Goal: Information Seeking & Learning: Learn about a topic

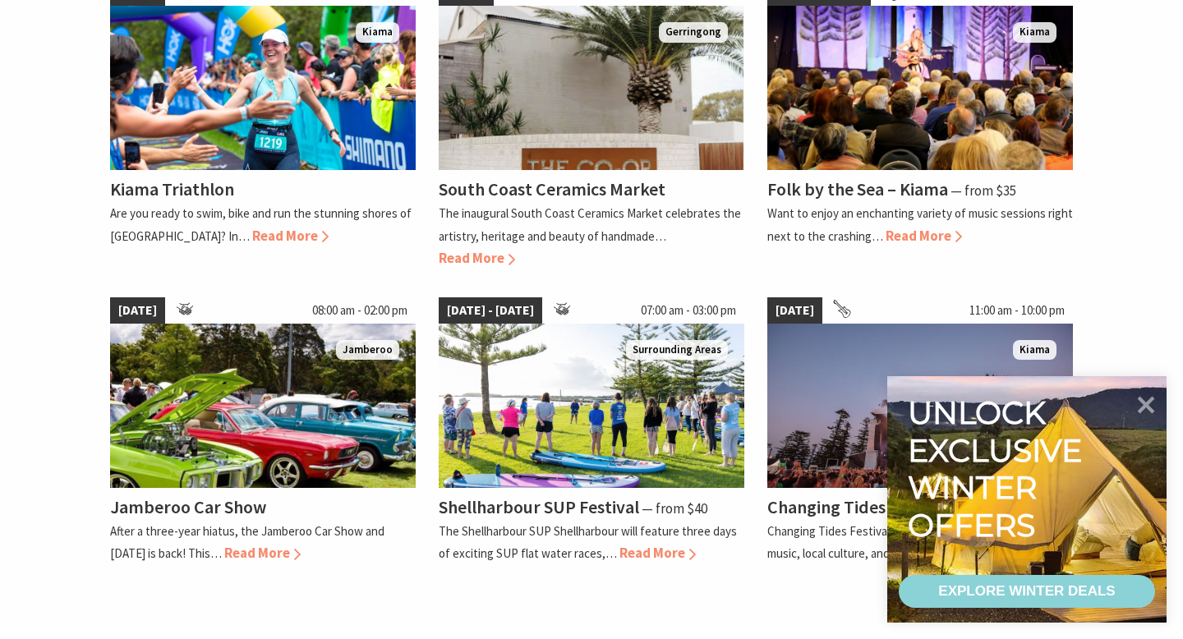
scroll to position [1111, 0]
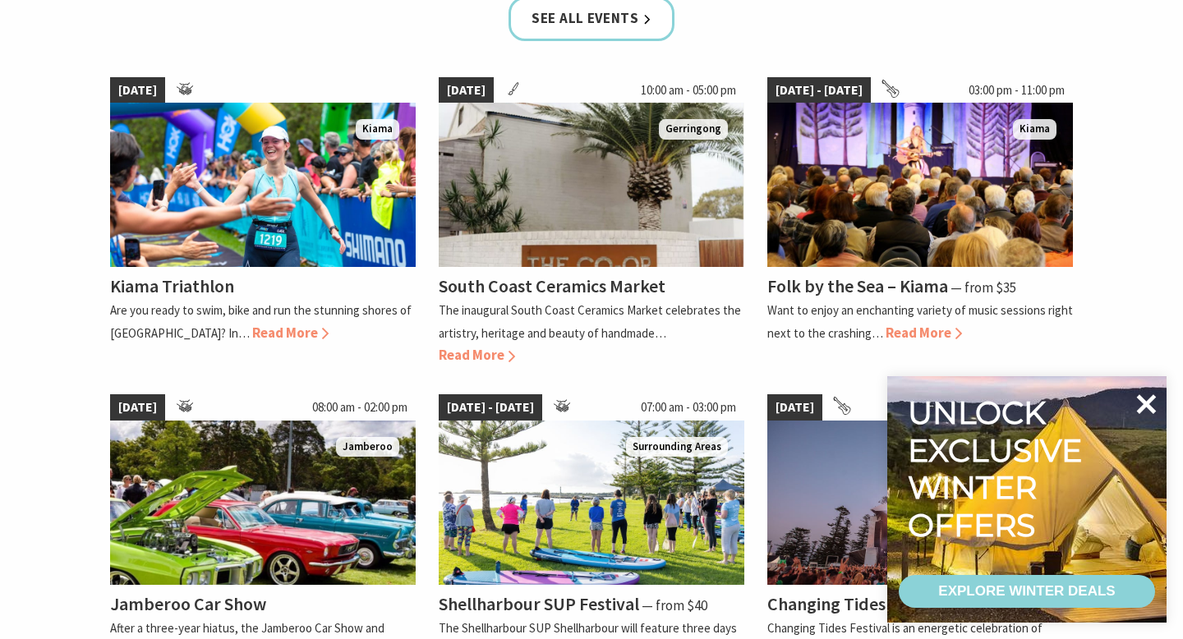
click at [1146, 412] on icon at bounding box center [1145, 403] width 39 height 39
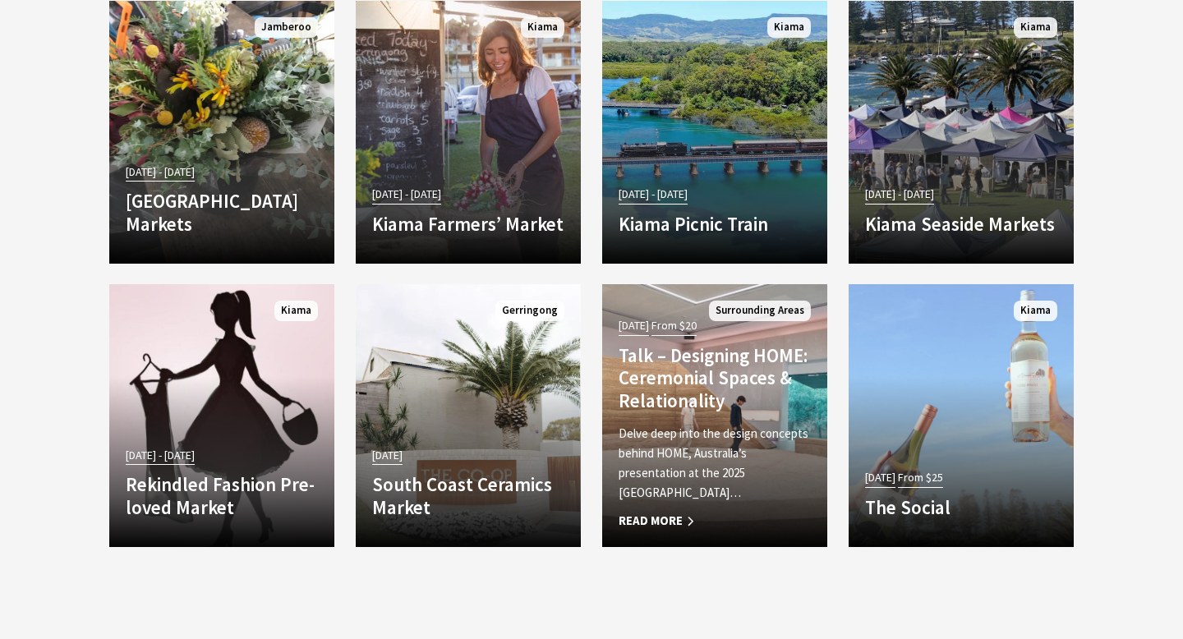
scroll to position [3096, 0]
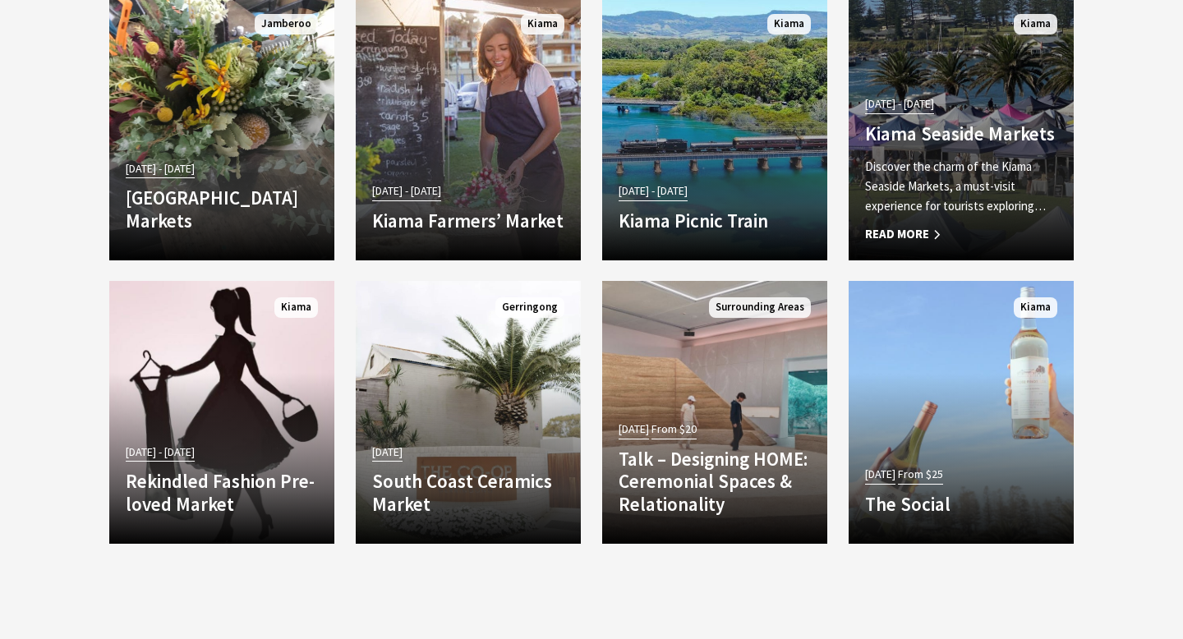
click at [921, 228] on span "Read More" at bounding box center [961, 234] width 192 height 20
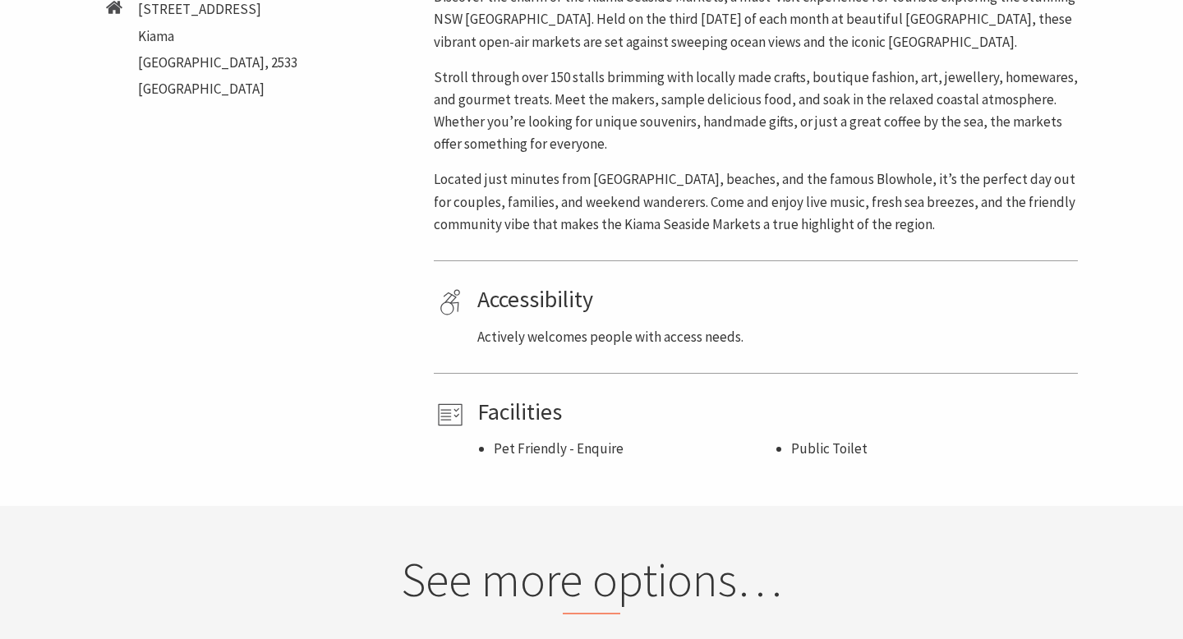
scroll to position [881, 0]
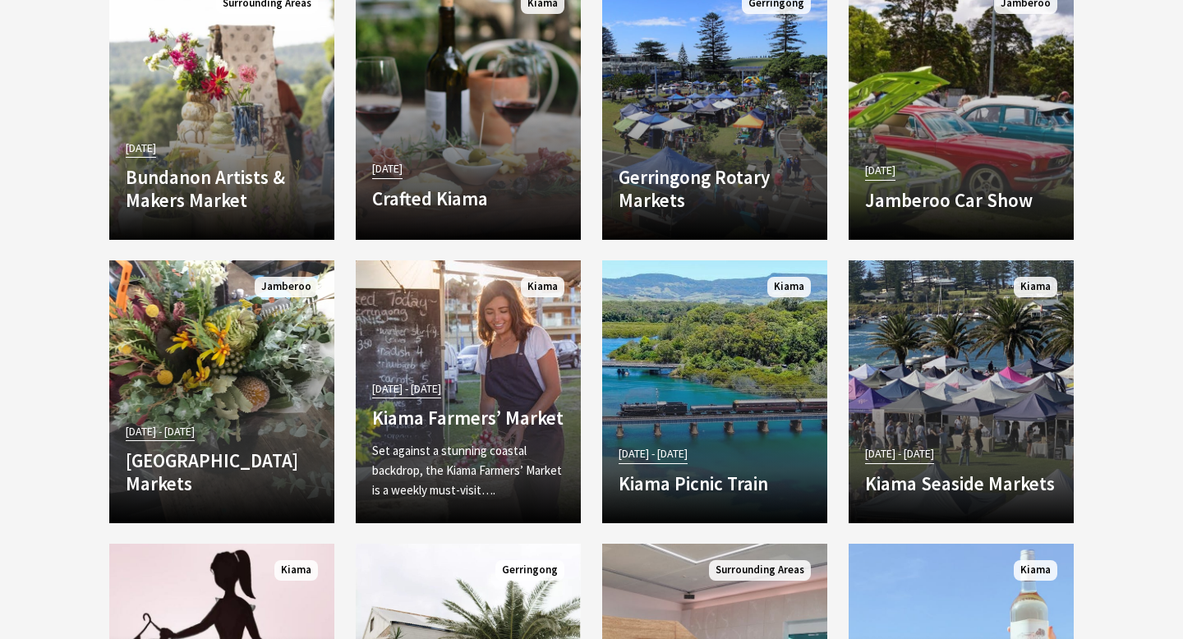
scroll to position [2825, 0]
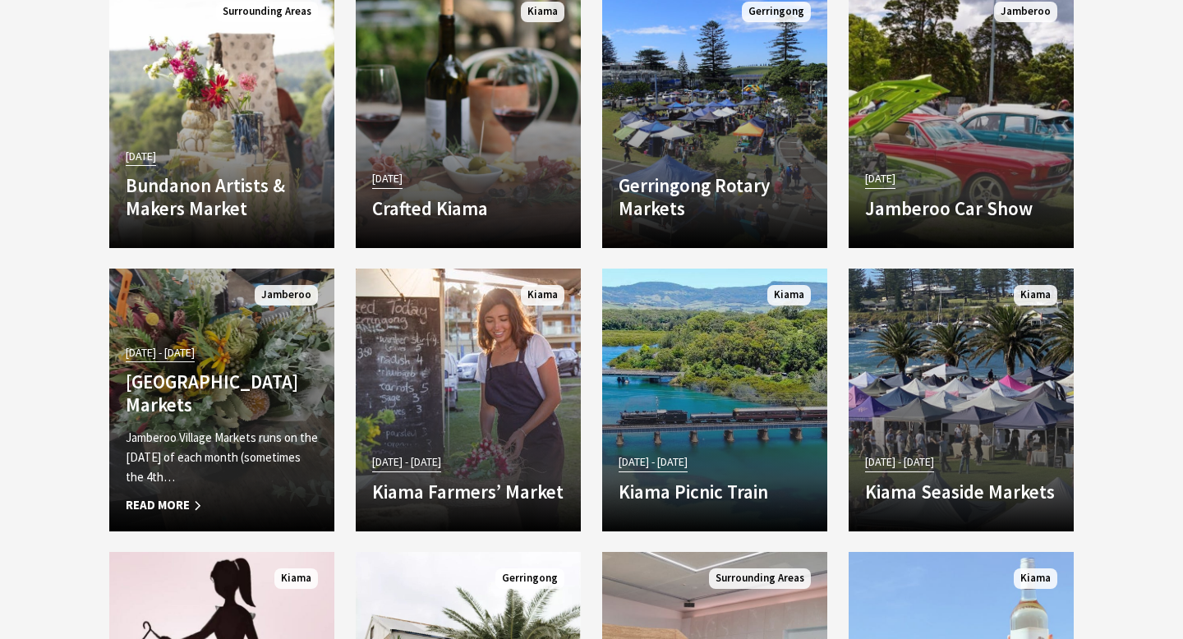
click at [173, 412] on h4 "[GEOGRAPHIC_DATA] Markets" at bounding box center [222, 392] width 192 height 45
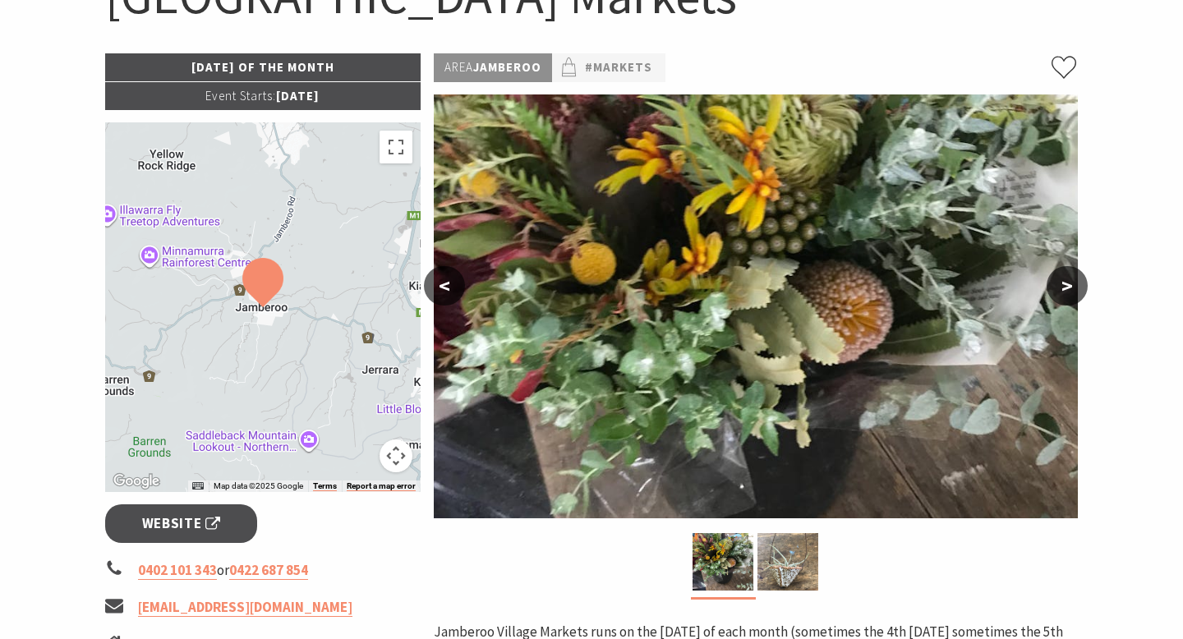
scroll to position [214, 0]
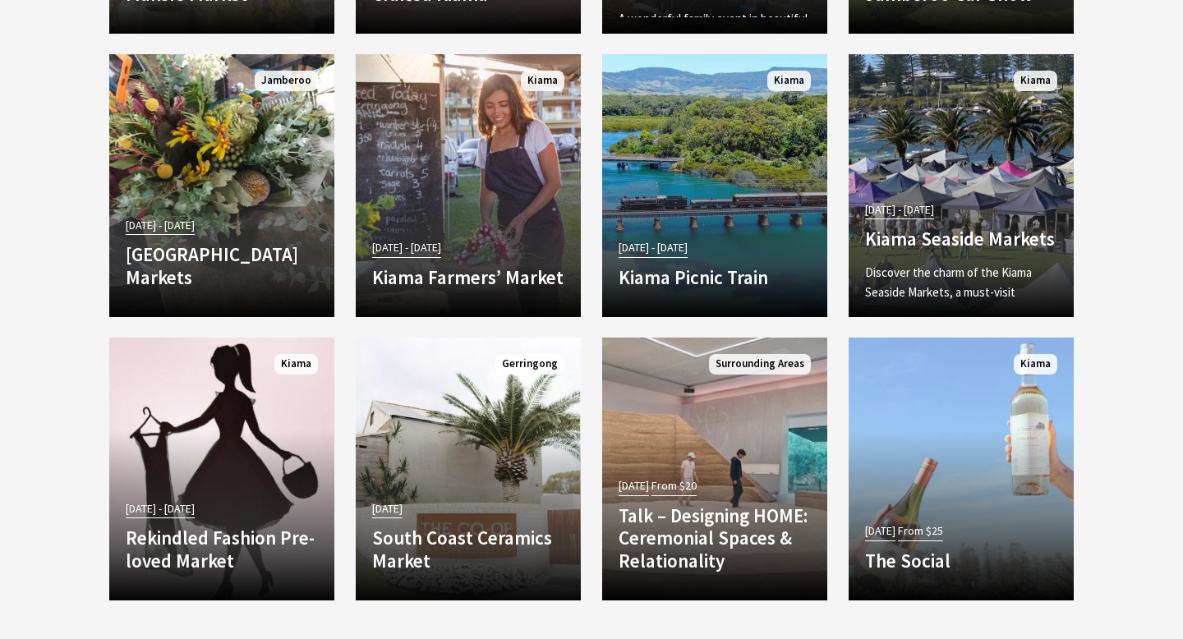
scroll to position [3039, 0]
